Goal: Task Accomplishment & Management: Manage account settings

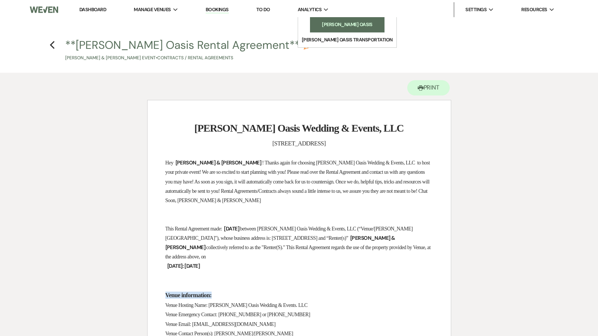
click at [319, 20] on link "[PERSON_NAME] Oasis" at bounding box center [347, 24] width 75 height 15
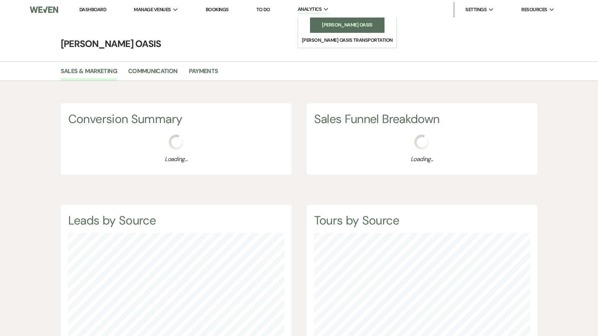
scroll to position [336, 598]
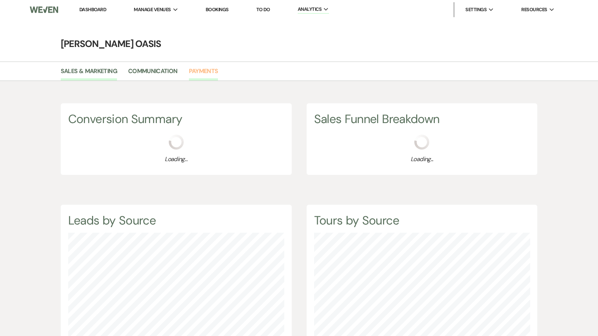
click at [192, 72] on link "Payments" at bounding box center [203, 73] width 29 height 14
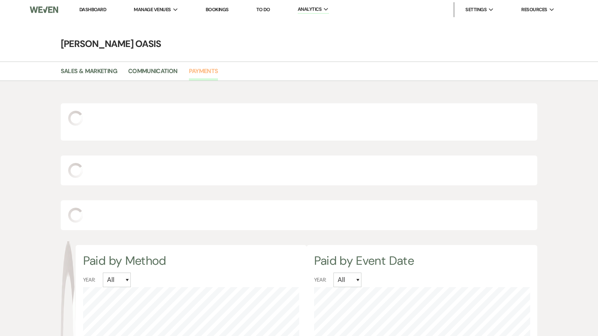
scroll to position [336, 598]
select select "2025"
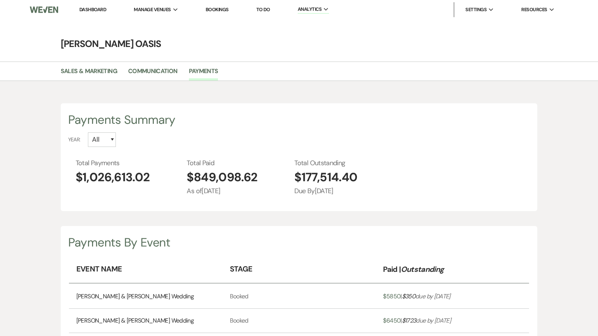
scroll to position [0, 0]
click at [157, 25] on li "[PERSON_NAME] Oasis" at bounding box center [183, 24] width 67 height 7
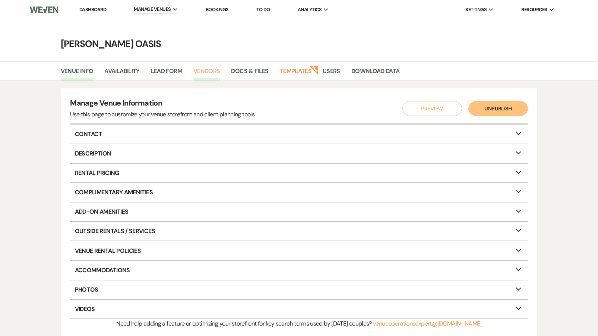
click at [208, 73] on link "Vendors" at bounding box center [206, 73] width 27 height 14
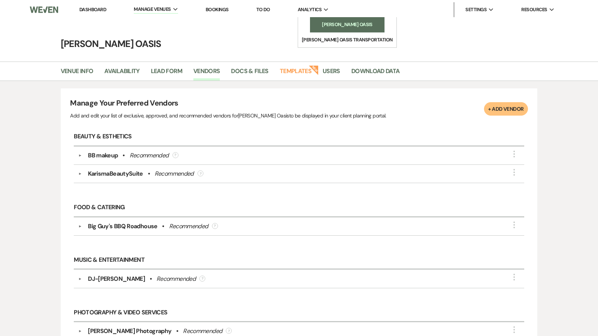
click at [314, 22] on li "[PERSON_NAME] Oasis" at bounding box center [347, 24] width 67 height 7
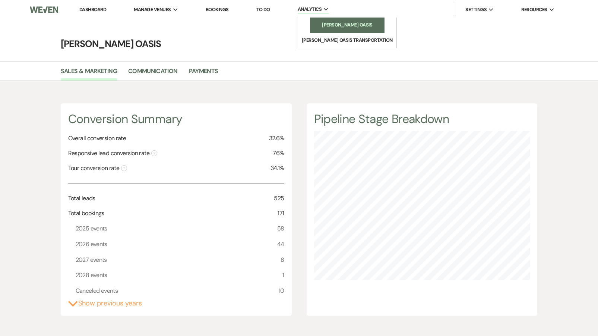
scroll to position [336, 598]
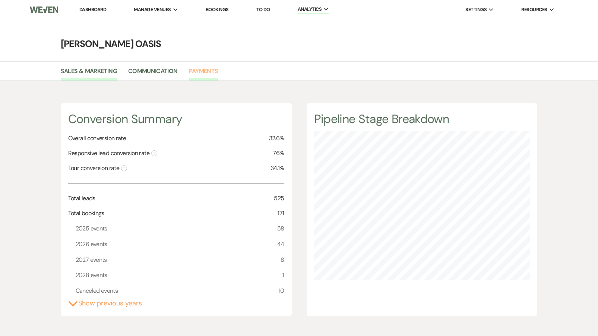
click at [200, 73] on link "Payments" at bounding box center [203, 73] width 29 height 14
select select "2025"
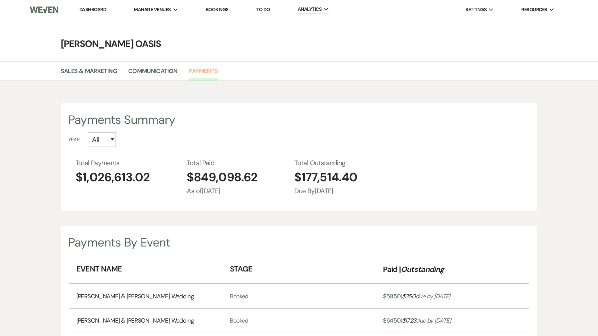
scroll to position [336, 598]
